Goal: Book appointment/travel/reservation

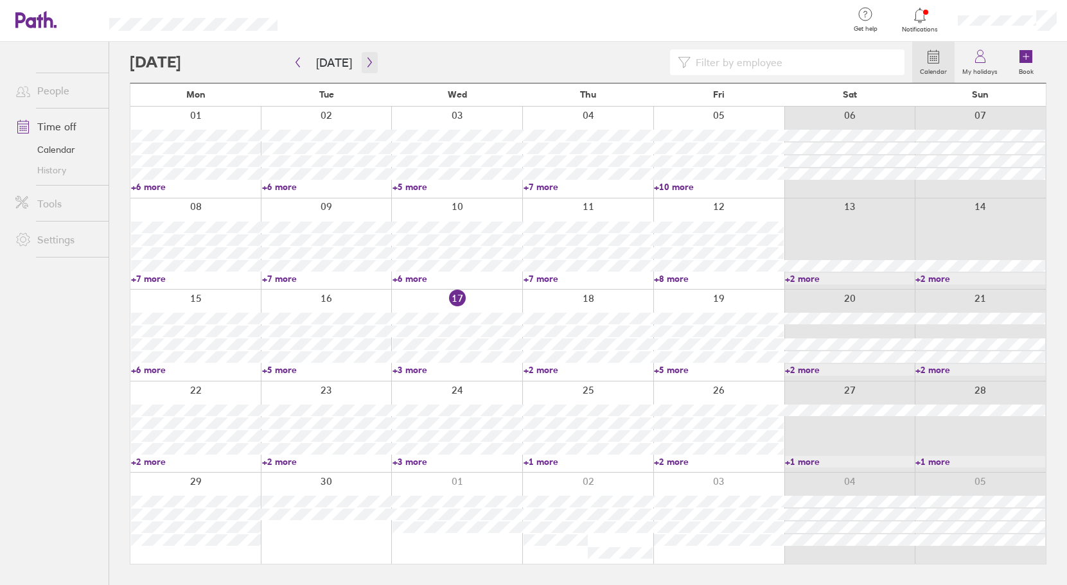
click at [367, 60] on icon "button" at bounding box center [370, 62] width 10 height 10
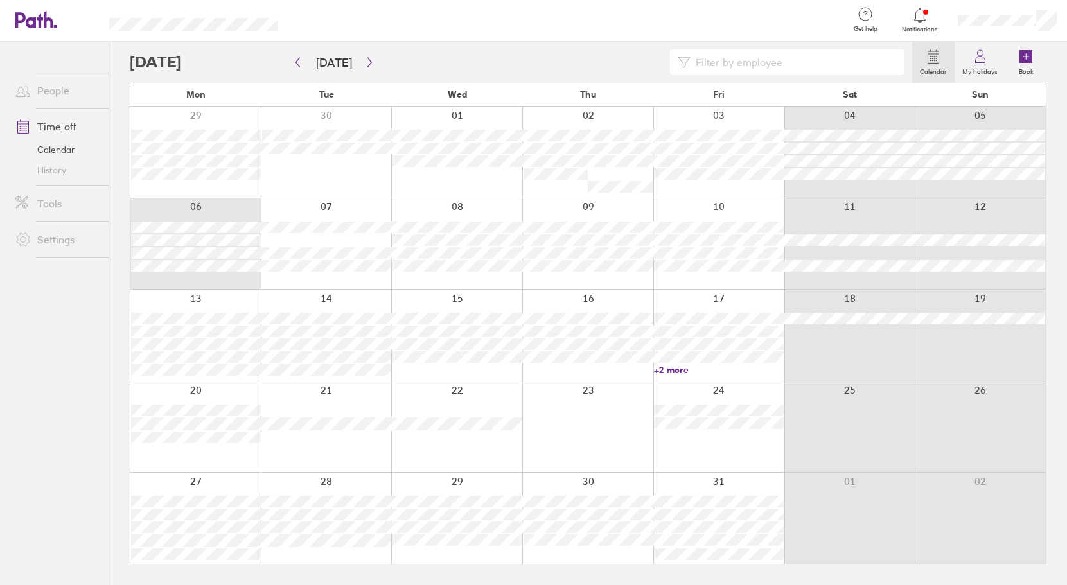
drag, startPoint x: 180, startPoint y: 284, endPoint x: 124, endPoint y: 281, distance: 56.0
click at [124, 281] on div "Calendar My holidays Book [DATE] [DATE] Mon Tue Wed Thu Fri Sat Sun 29 30 01 02…" at bounding box center [588, 314] width 958 height 544
click at [229, 279] on div at bounding box center [195, 244] width 130 height 91
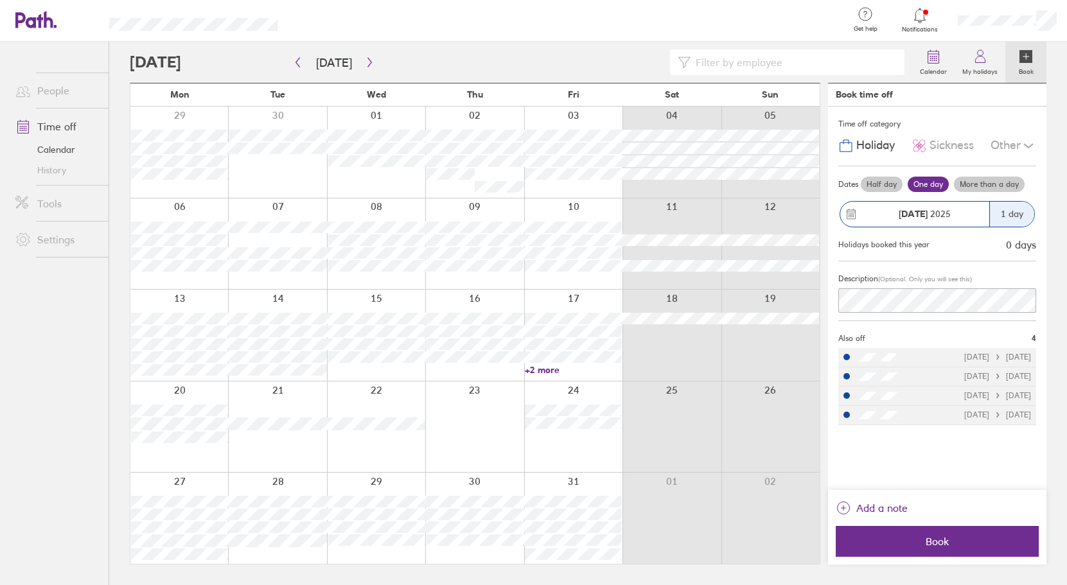
click at [993, 183] on label "More than a day" at bounding box center [989, 184] width 71 height 15
click at [0, 0] on input "More than a day" at bounding box center [0, 0] width 0 height 0
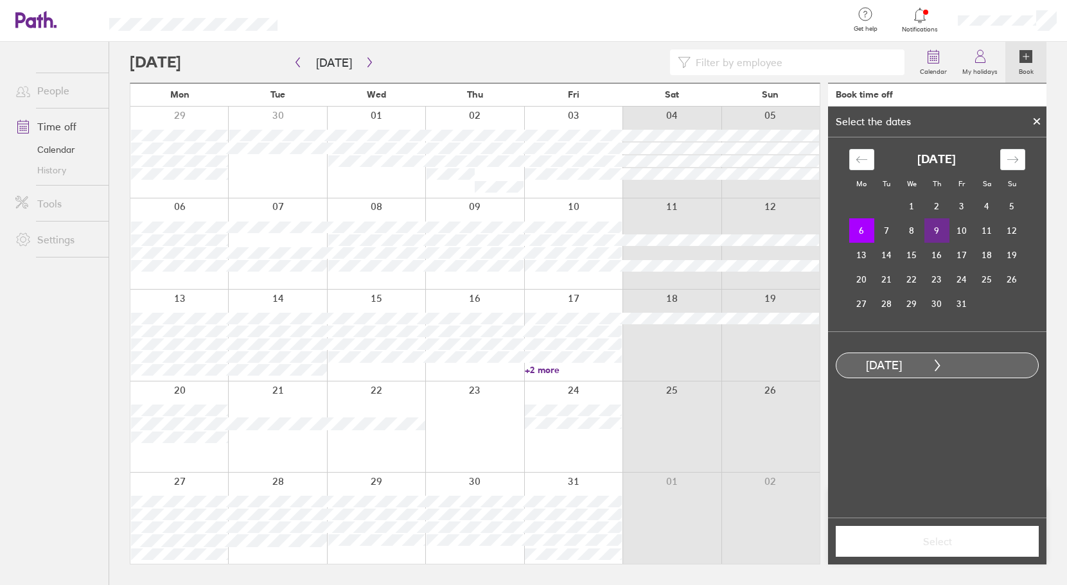
click at [939, 231] on td "9" at bounding box center [937, 230] width 25 height 24
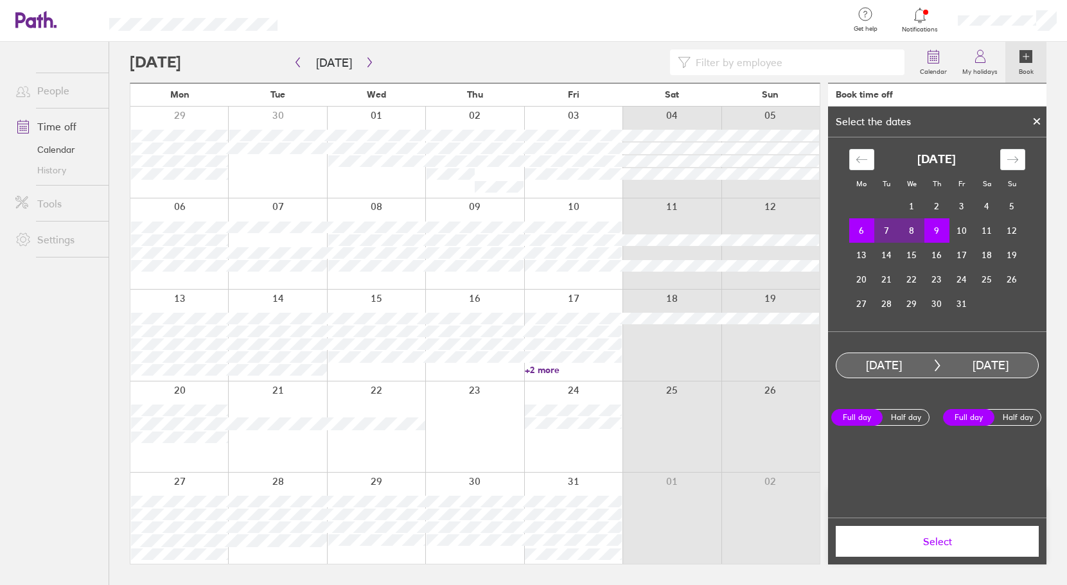
click at [954, 544] on span "Select" at bounding box center [937, 542] width 185 height 12
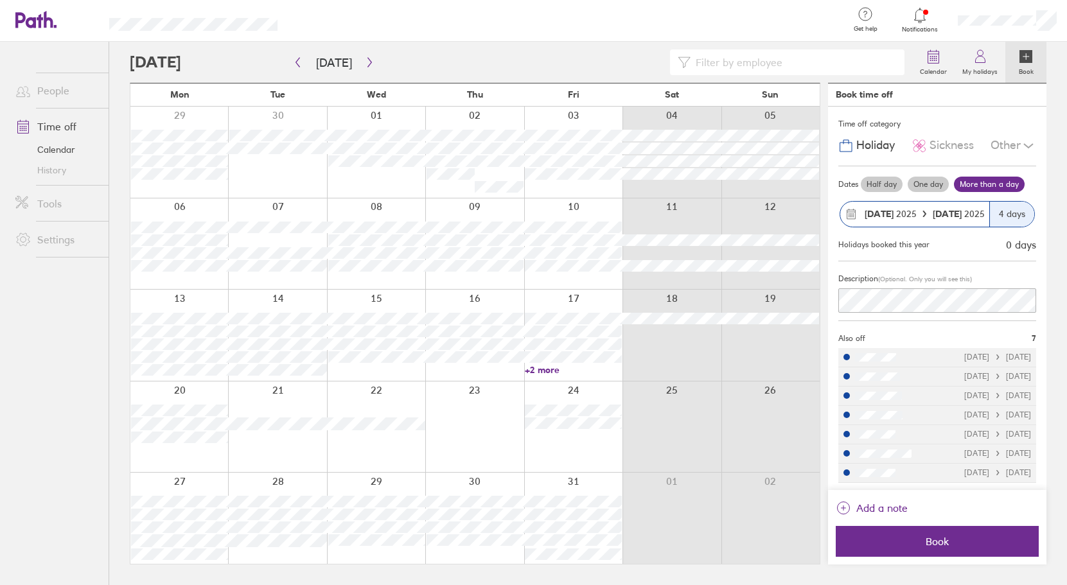
click at [1029, 145] on icon at bounding box center [1028, 145] width 15 height 15
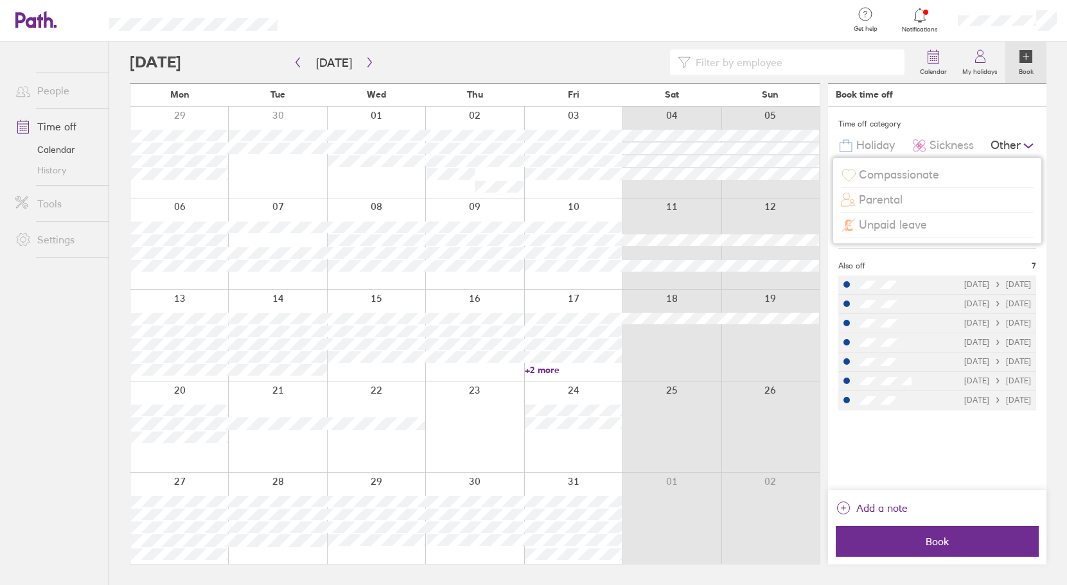
click at [905, 224] on span "Unpaid leave" at bounding box center [893, 224] width 68 height 13
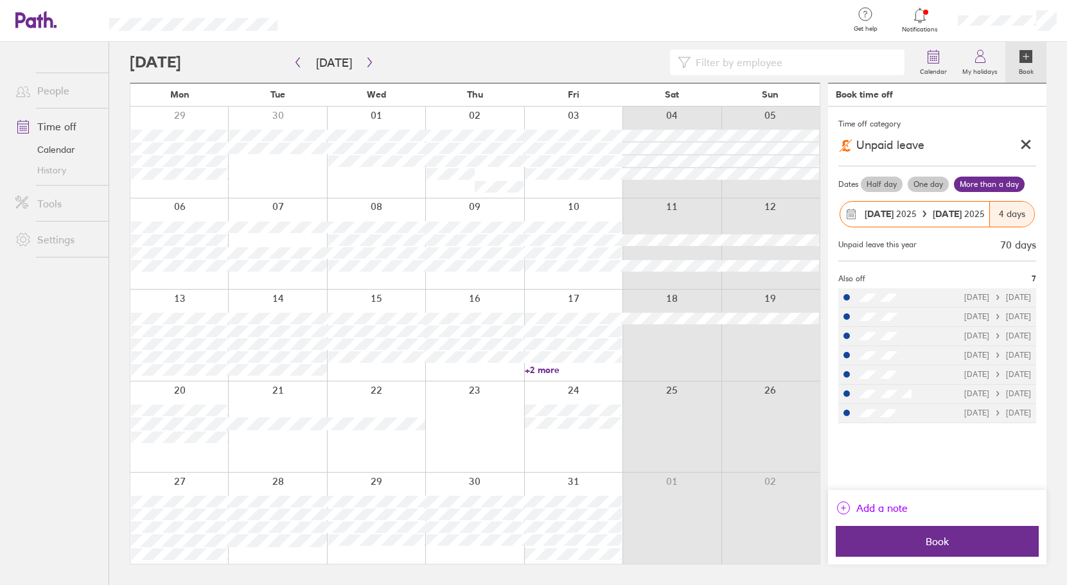
click at [843, 508] on icon "link" at bounding box center [843, 508] width 15 height 15
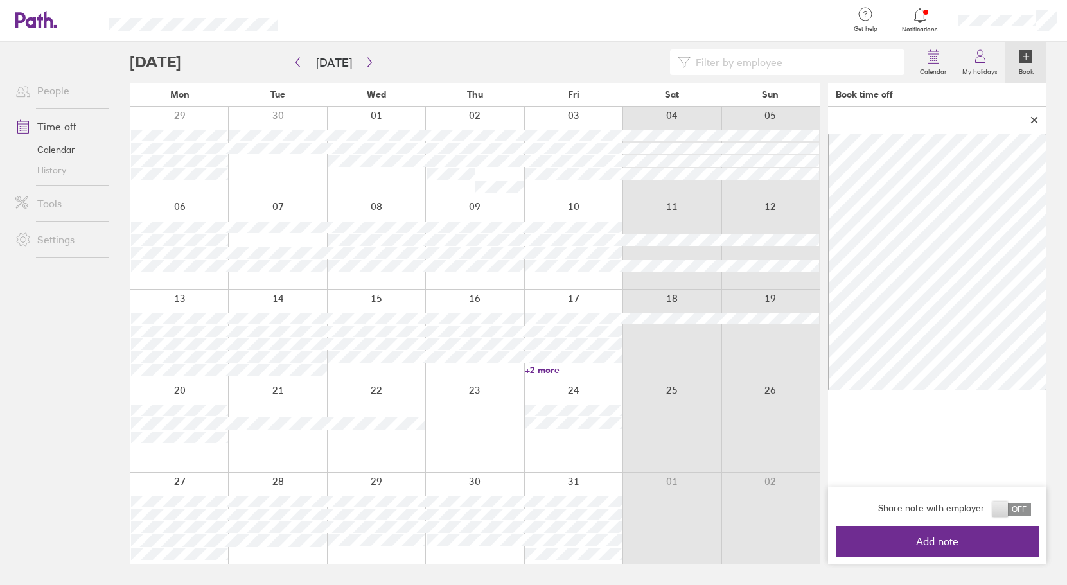
click at [1022, 511] on span at bounding box center [1012, 509] width 39 height 13
click at [1031, 513] on input "checkbox" at bounding box center [1031, 513] width 0 height 0
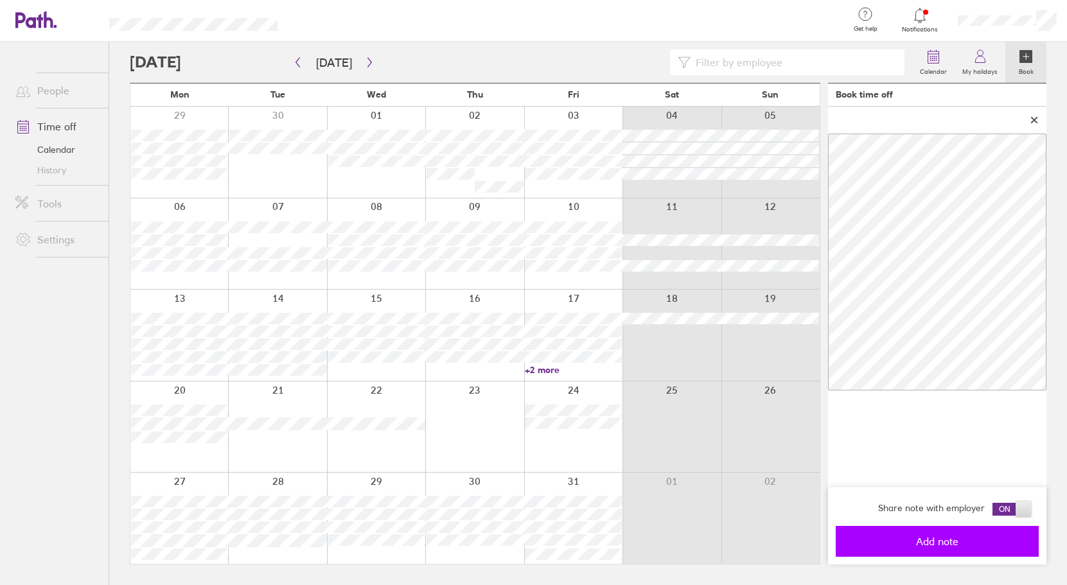
click at [957, 544] on span "Add note" at bounding box center [937, 542] width 185 height 12
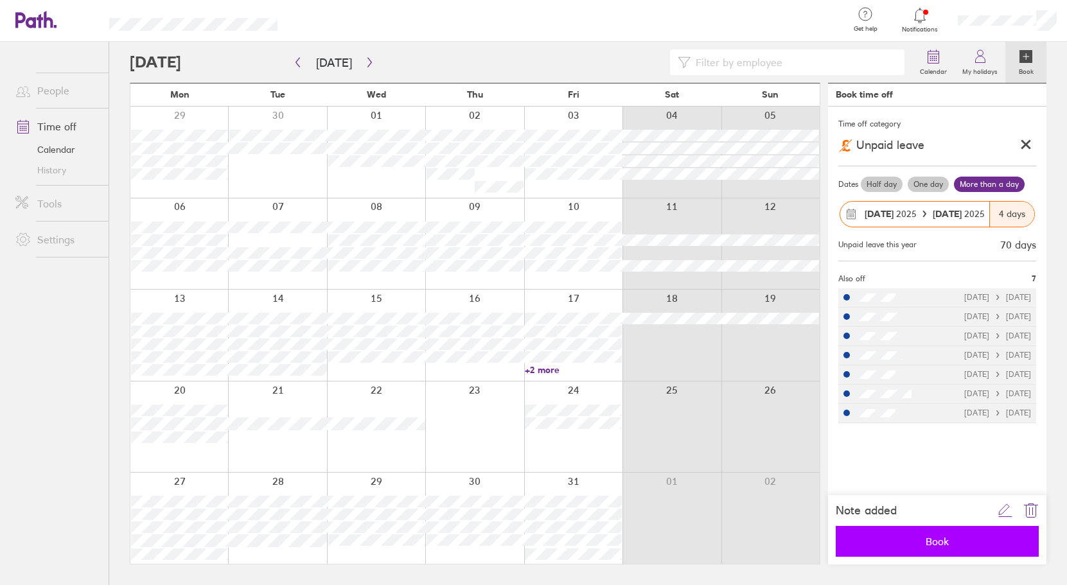
click at [957, 544] on span "Book" at bounding box center [937, 542] width 185 height 12
